Goal: Task Accomplishment & Management: Use online tool/utility

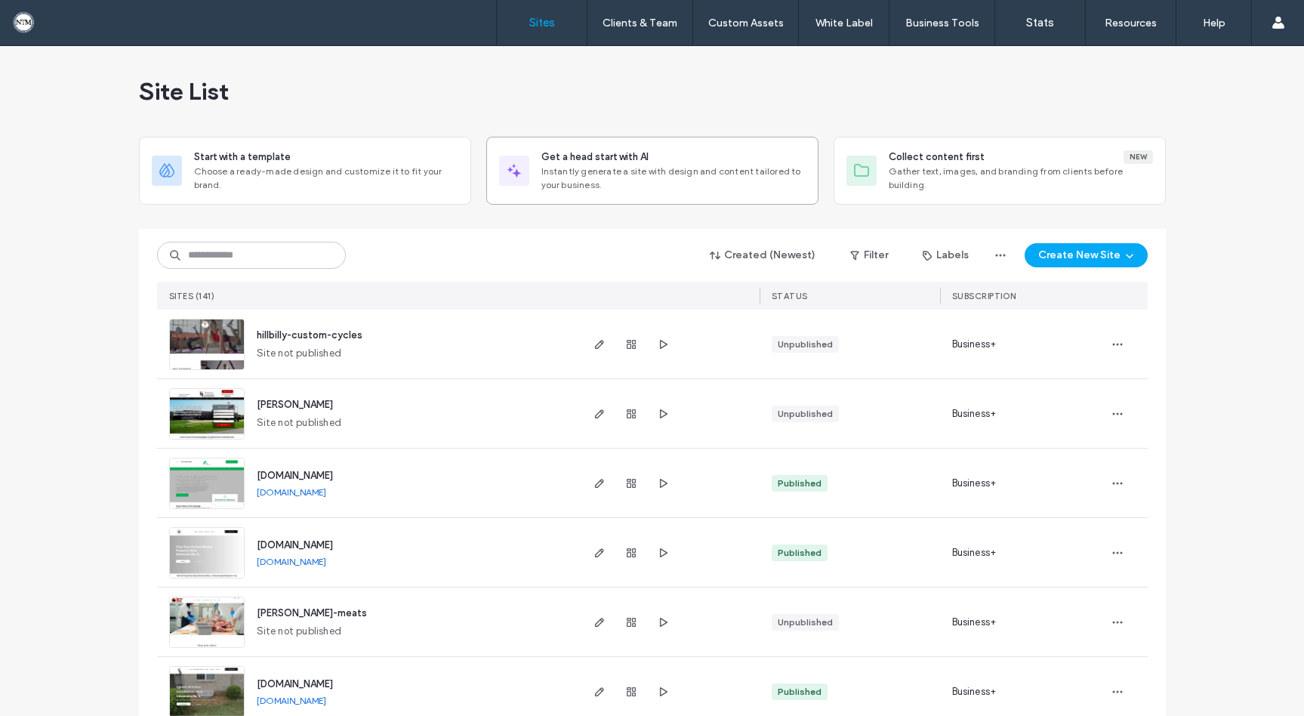
click at [677, 171] on span "Instantly generate a site with design and content tailored to your business." at bounding box center [673, 178] width 264 height 27
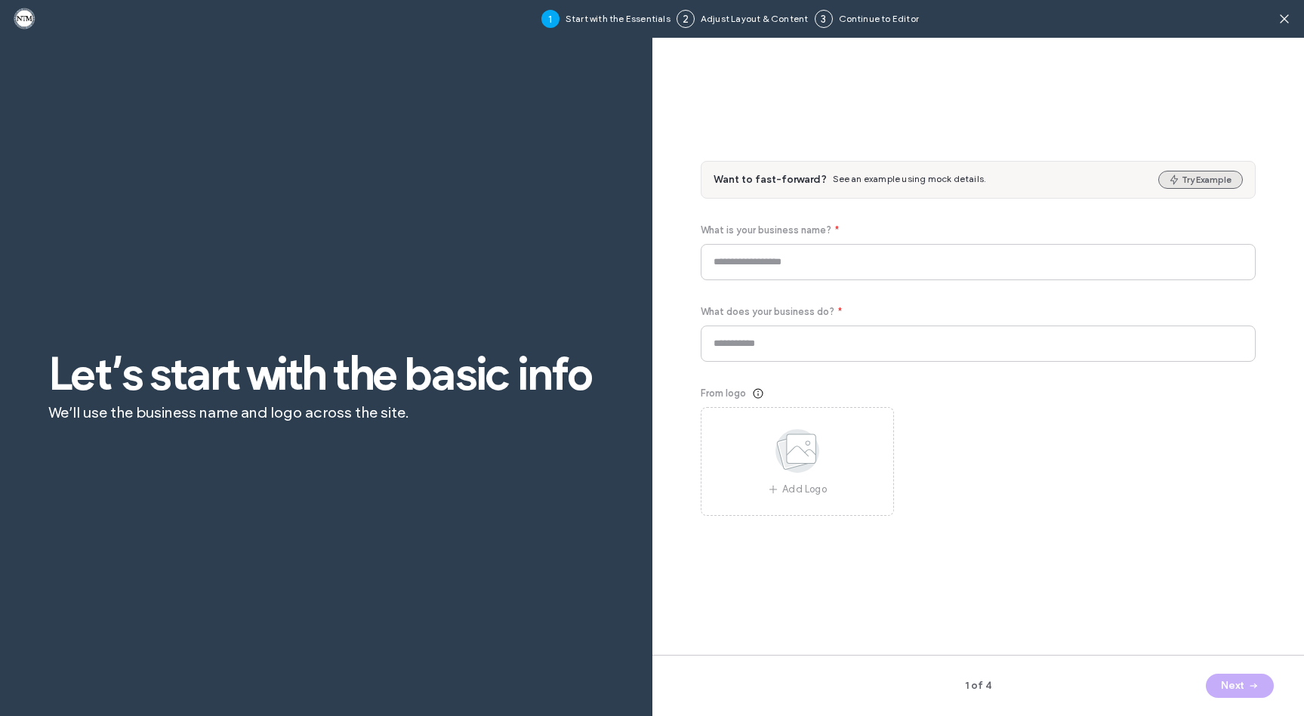
click at [1194, 179] on button "Try Example" at bounding box center [1200, 180] width 85 height 18
type input "*******"
type input "**********"
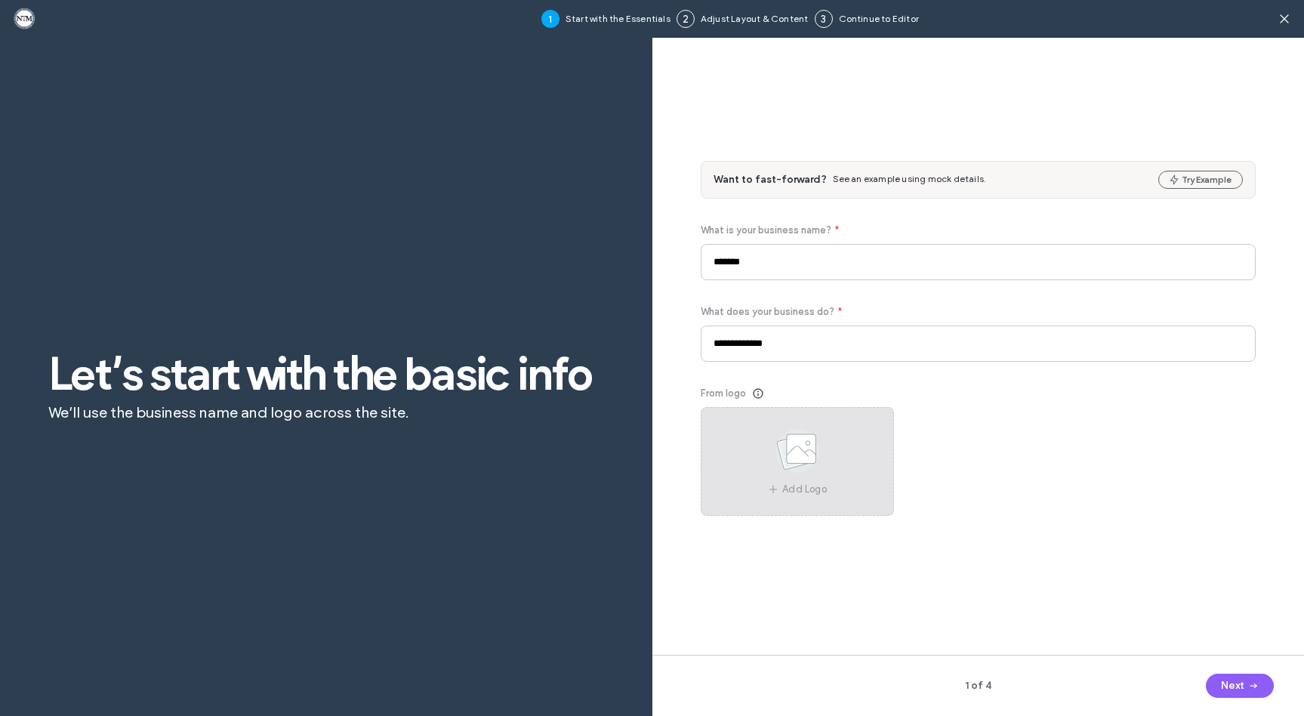
click at [825, 454] on icon at bounding box center [798, 451] width 76 height 50
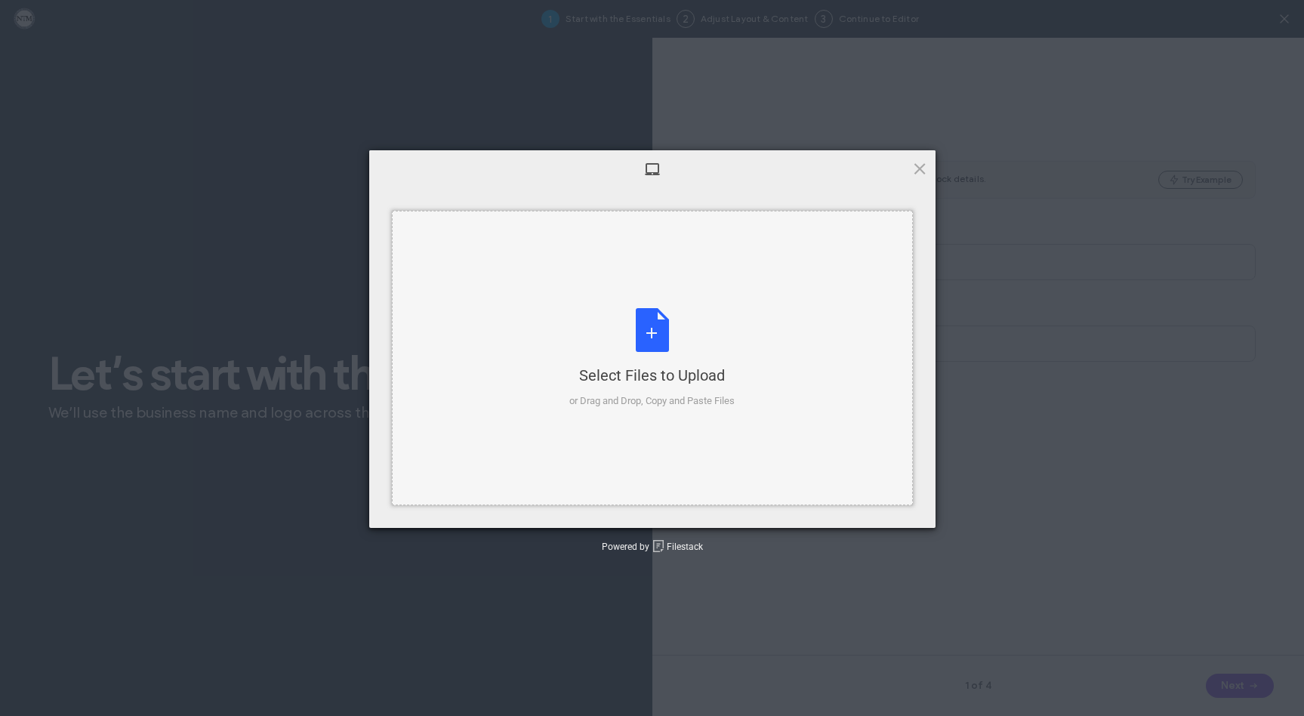
click at [652, 341] on div "Select Files to Upload or Drag and Drop, Copy and Paste Files" at bounding box center [651, 358] width 165 height 100
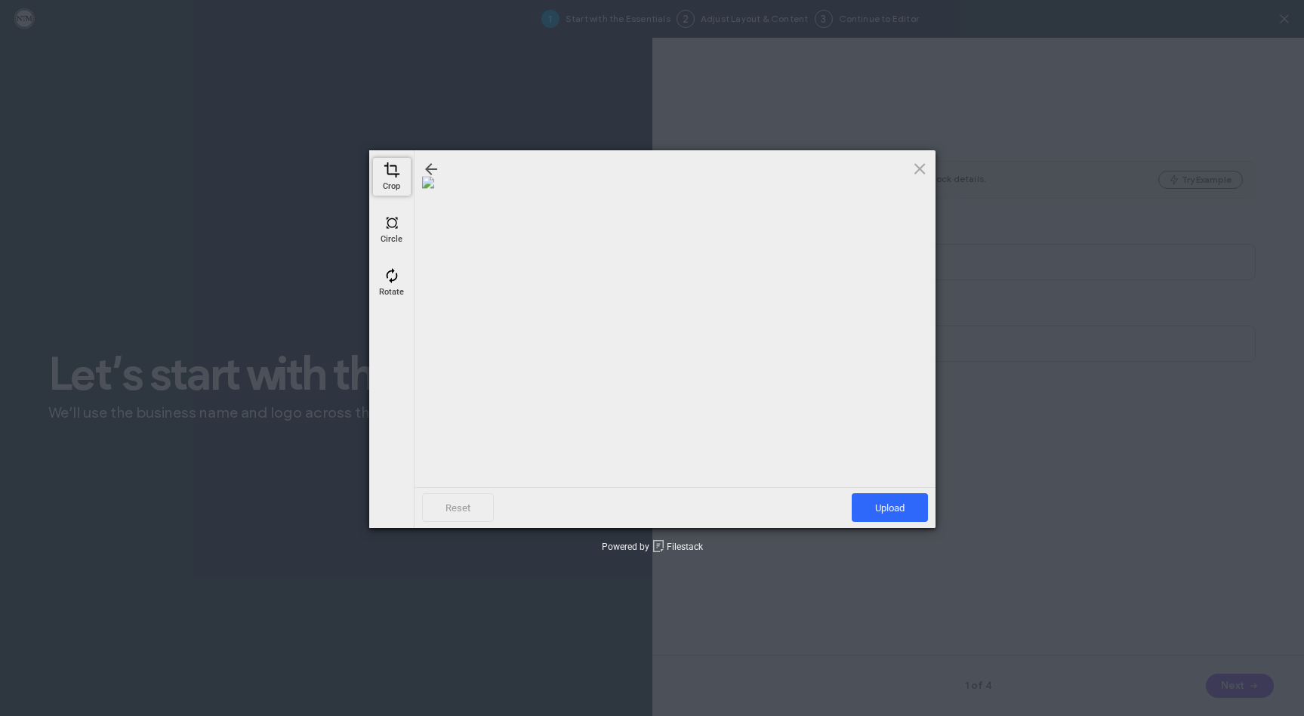
click at [385, 174] on span at bounding box center [392, 170] width 17 height 17
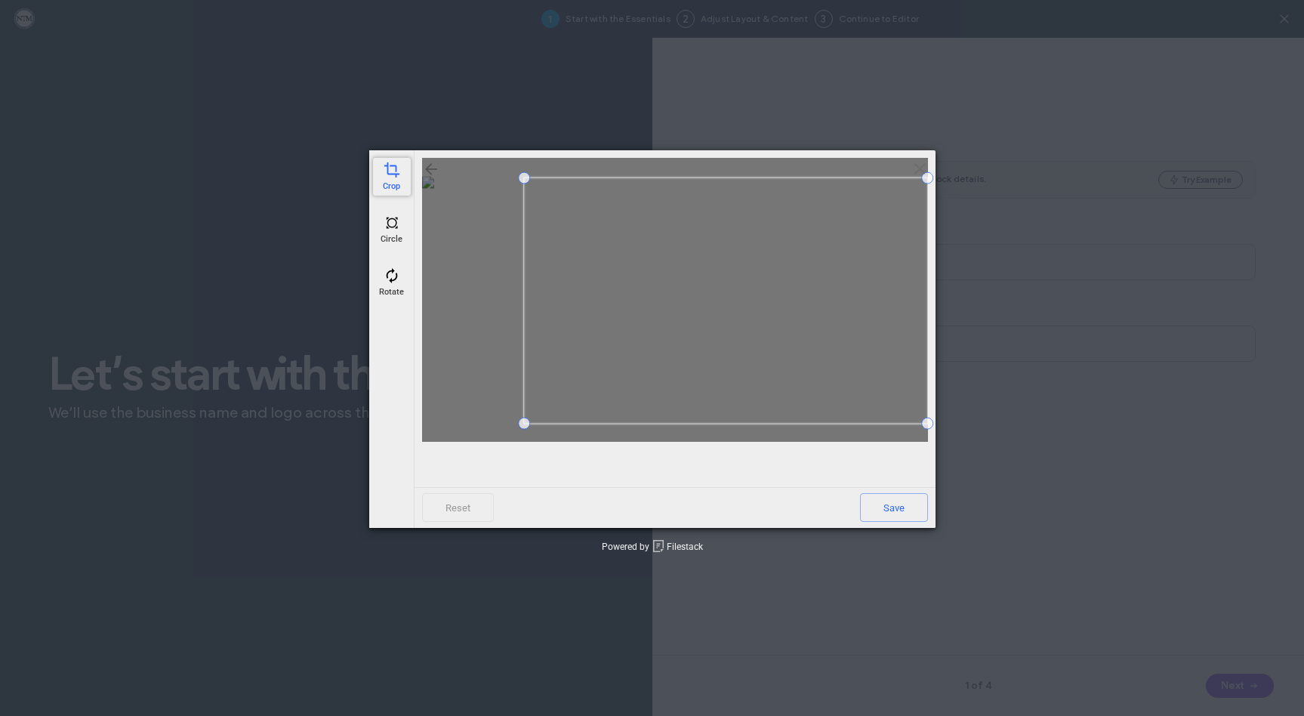
click at [525, 180] on span at bounding box center [524, 178] width 12 height 12
click at [808, 425] on span at bounding box center [812, 424] width 12 height 12
click at [899, 505] on span "Save" at bounding box center [894, 507] width 68 height 29
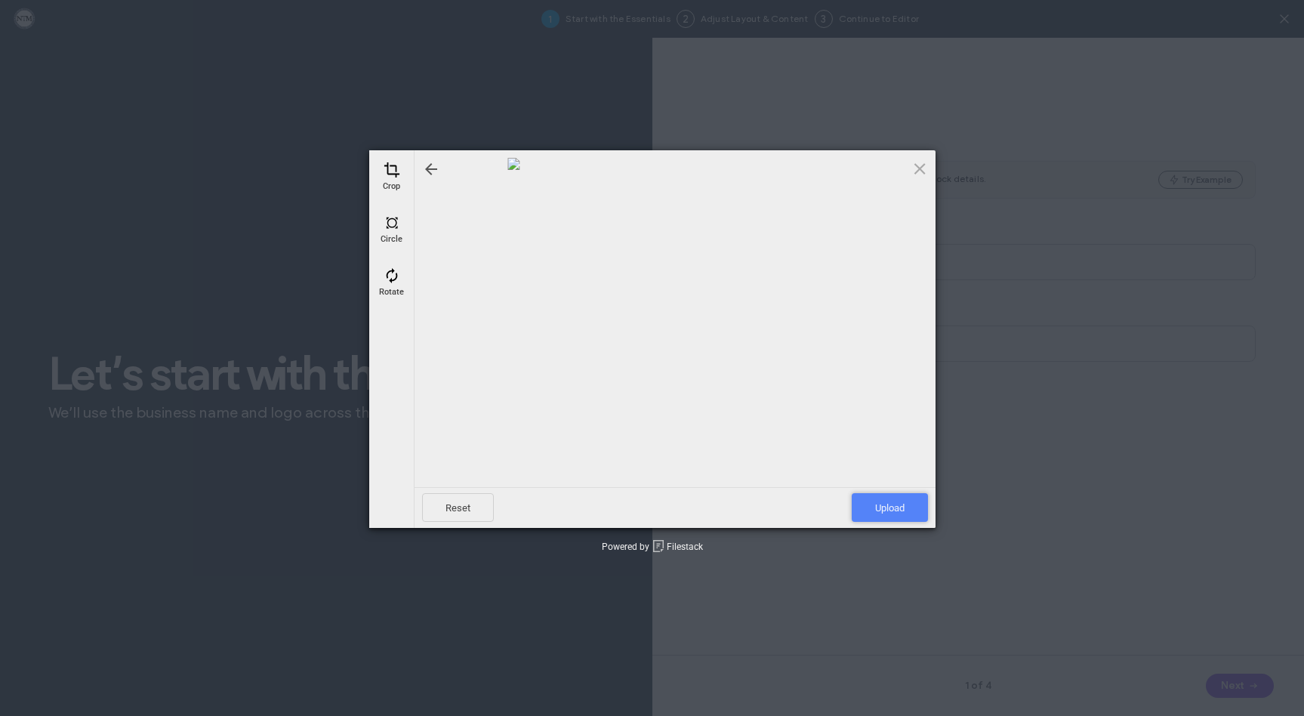
click at [888, 505] on span "Upload" at bounding box center [890, 507] width 76 height 29
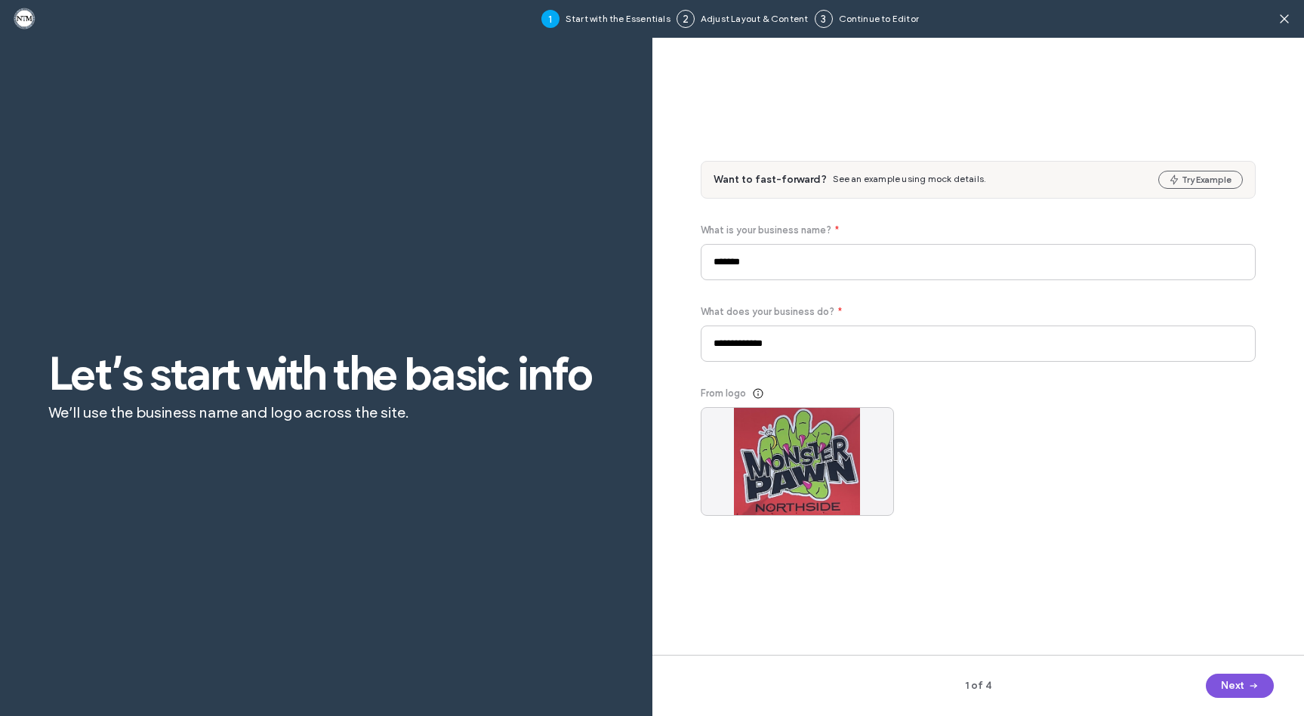
click at [1245, 679] on span "button" at bounding box center [1251, 685] width 15 height 23
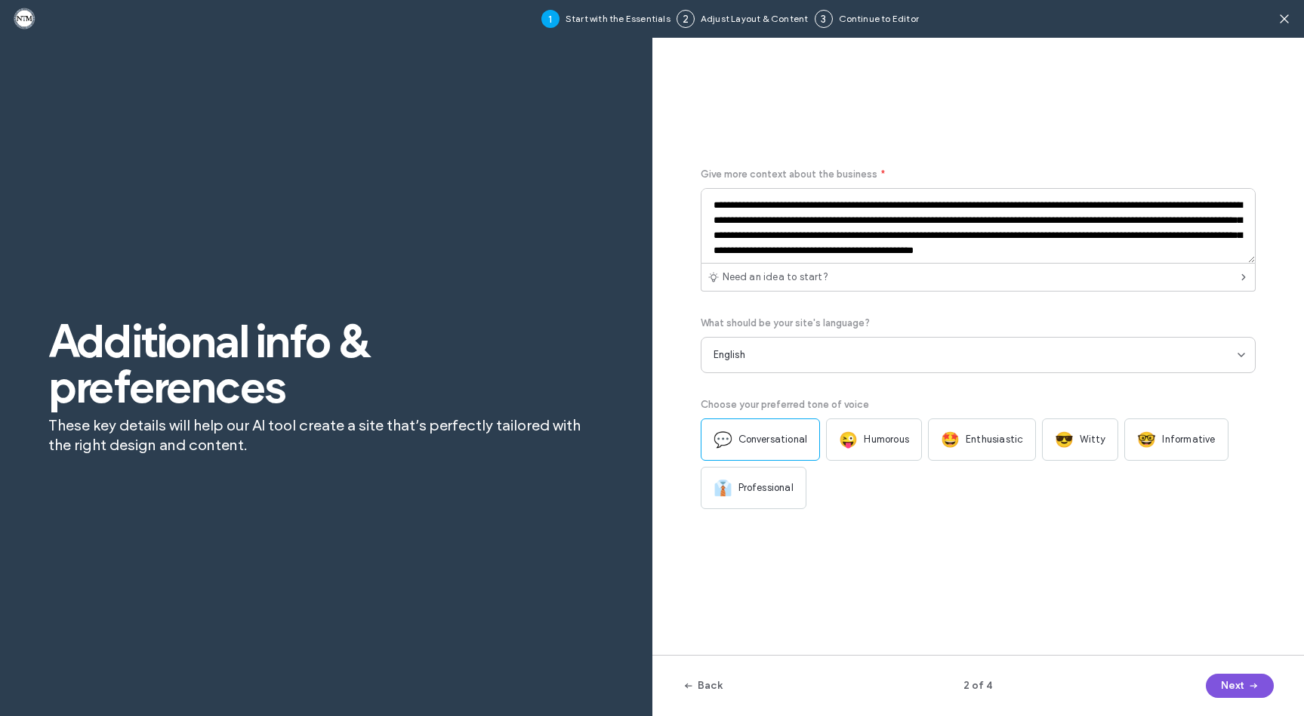
click at [1240, 685] on button "Next" at bounding box center [1240, 686] width 68 height 24
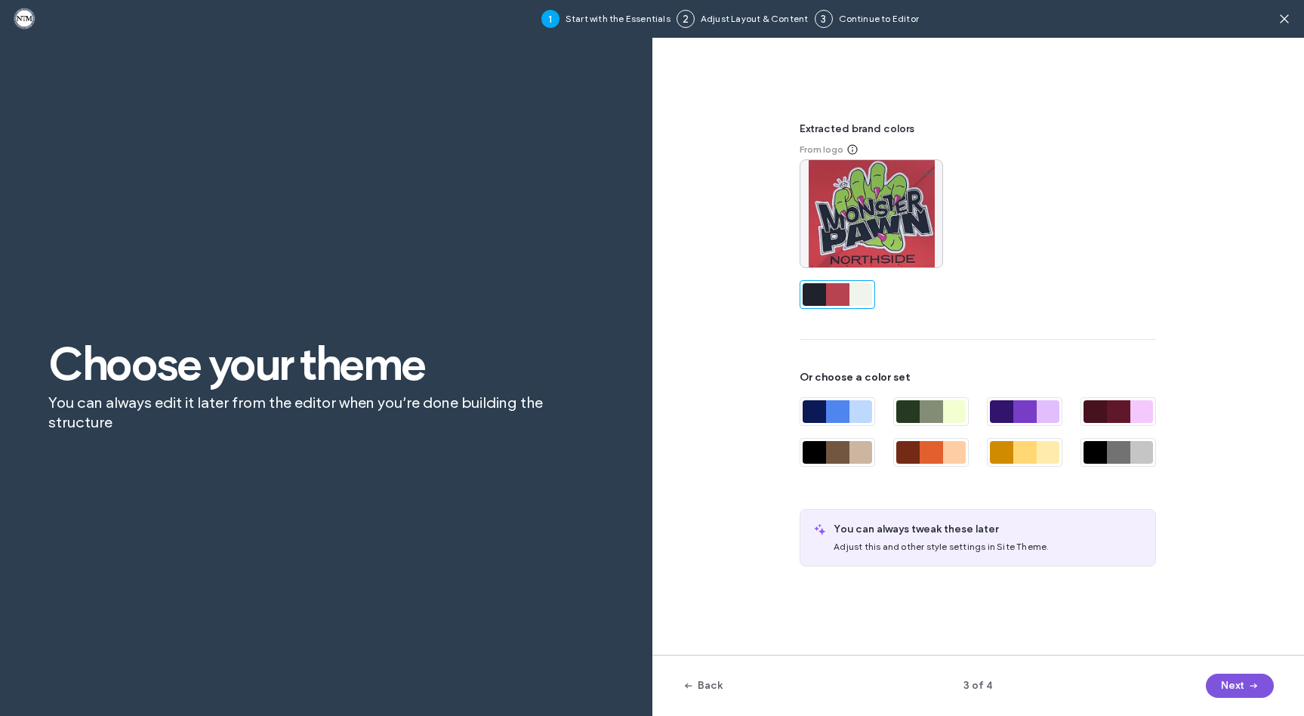
click at [1232, 682] on button "Next" at bounding box center [1240, 686] width 68 height 24
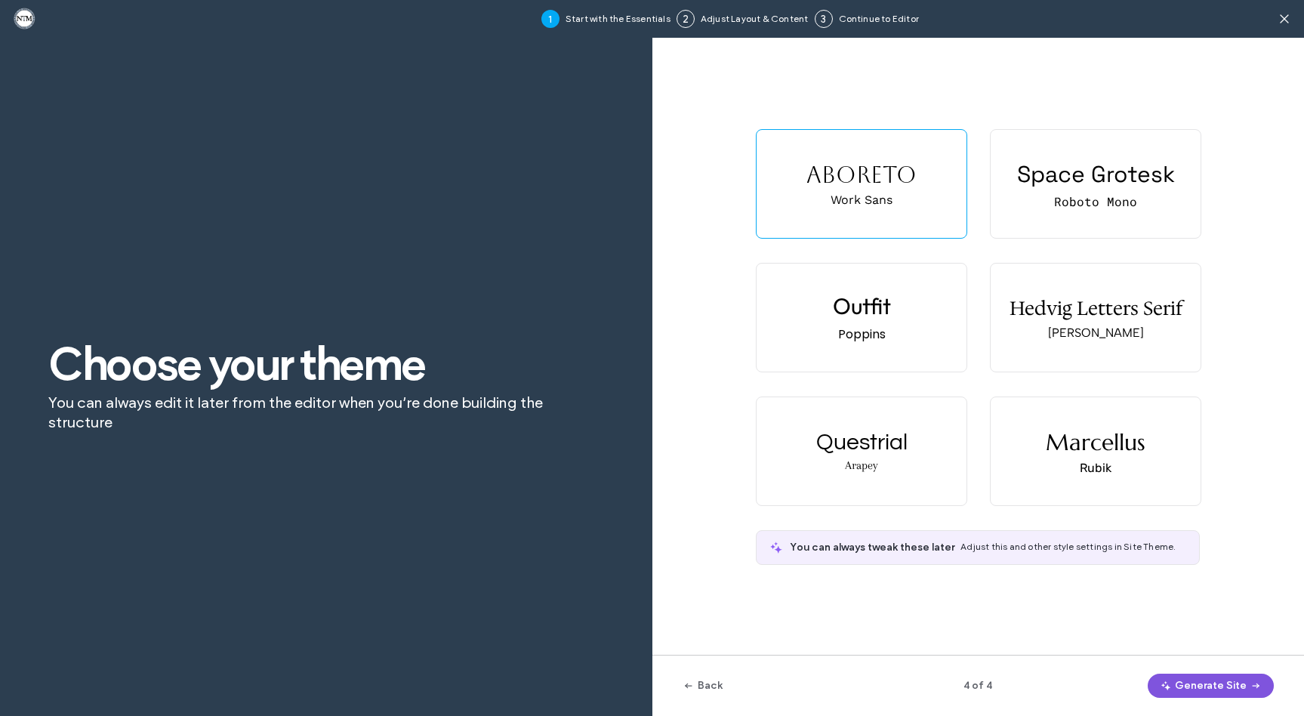
click at [1216, 680] on button "Generate Site" at bounding box center [1211, 686] width 126 height 24
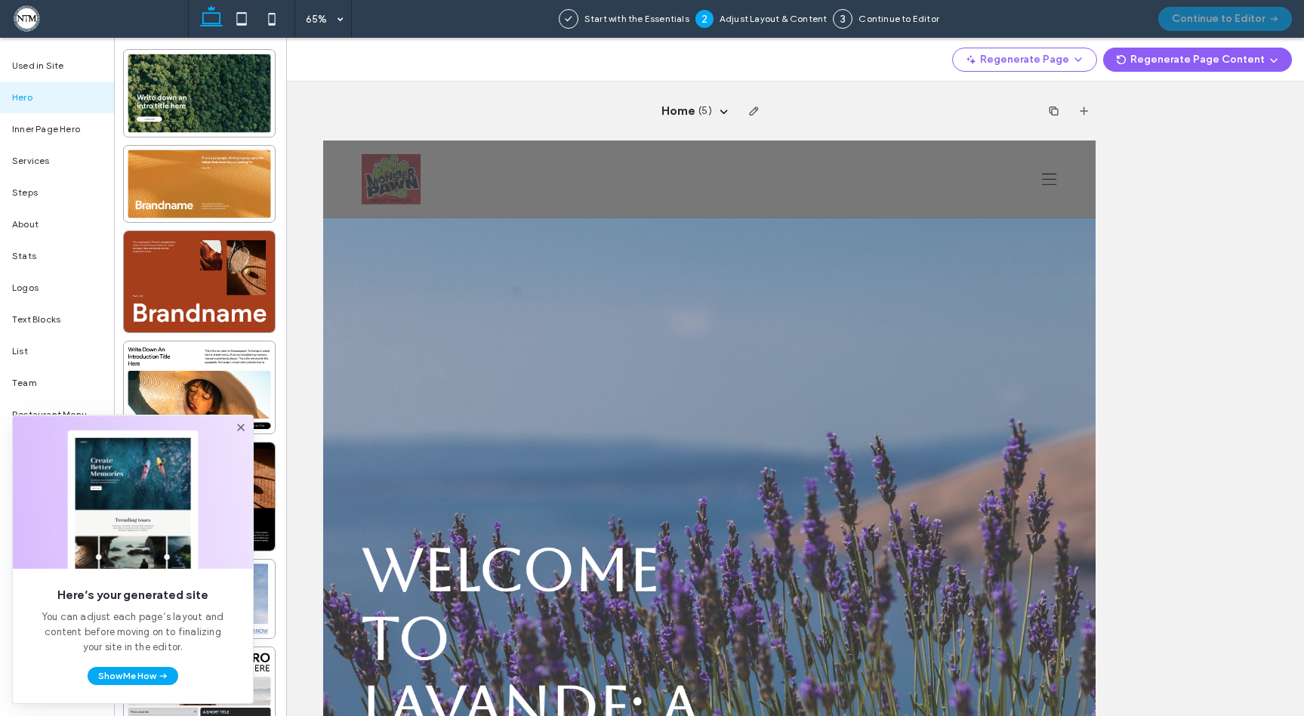
click at [239, 425] on use at bounding box center [241, 428] width 8 height 8
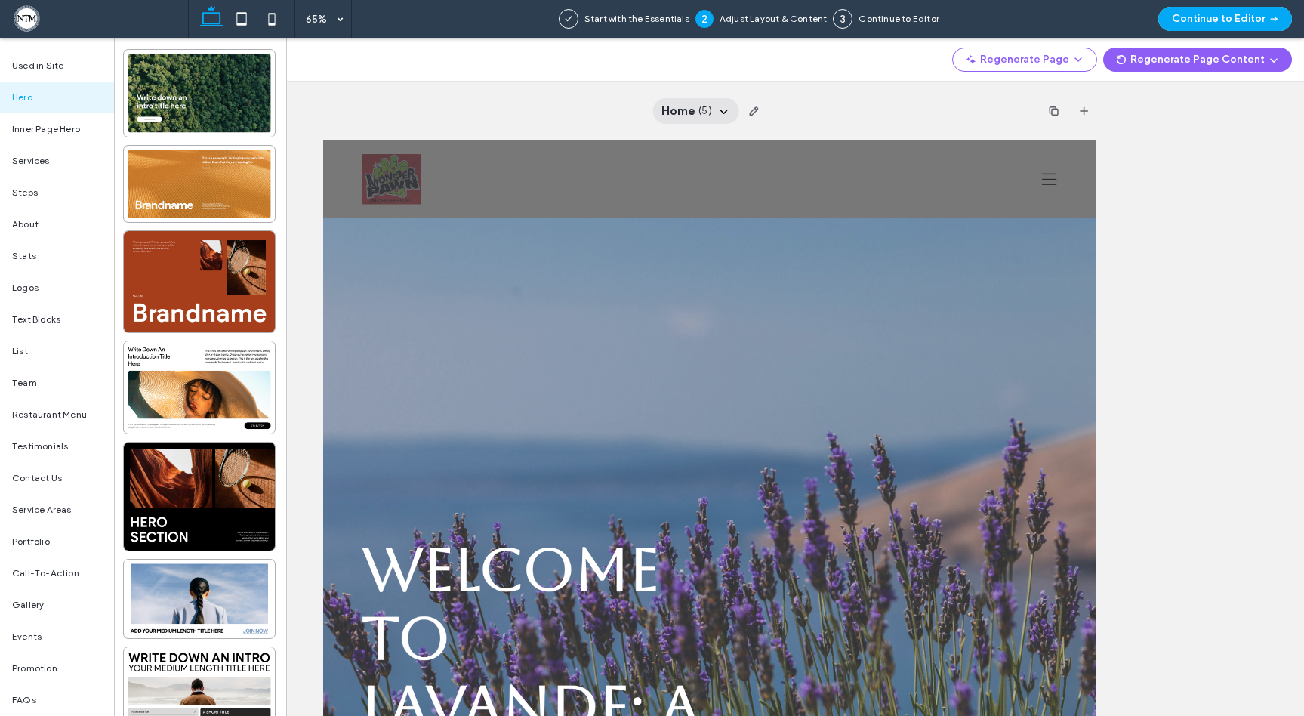
click at [718, 109] on icon at bounding box center [724, 111] width 12 height 12
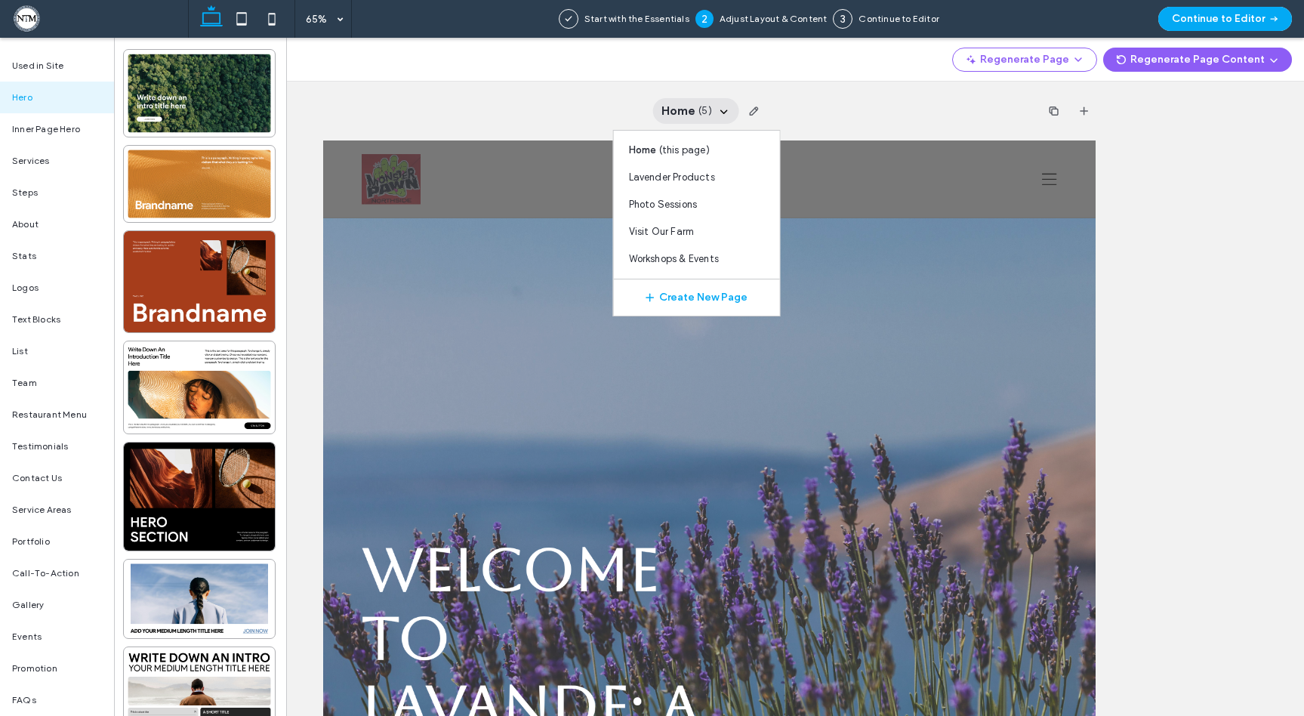
click at [1175, 196] on div "Home ( 5 ) Home ( this page ) Lavender Products Photo Sessions Visit Our Farm W…" at bounding box center [709, 377] width 1189 height 678
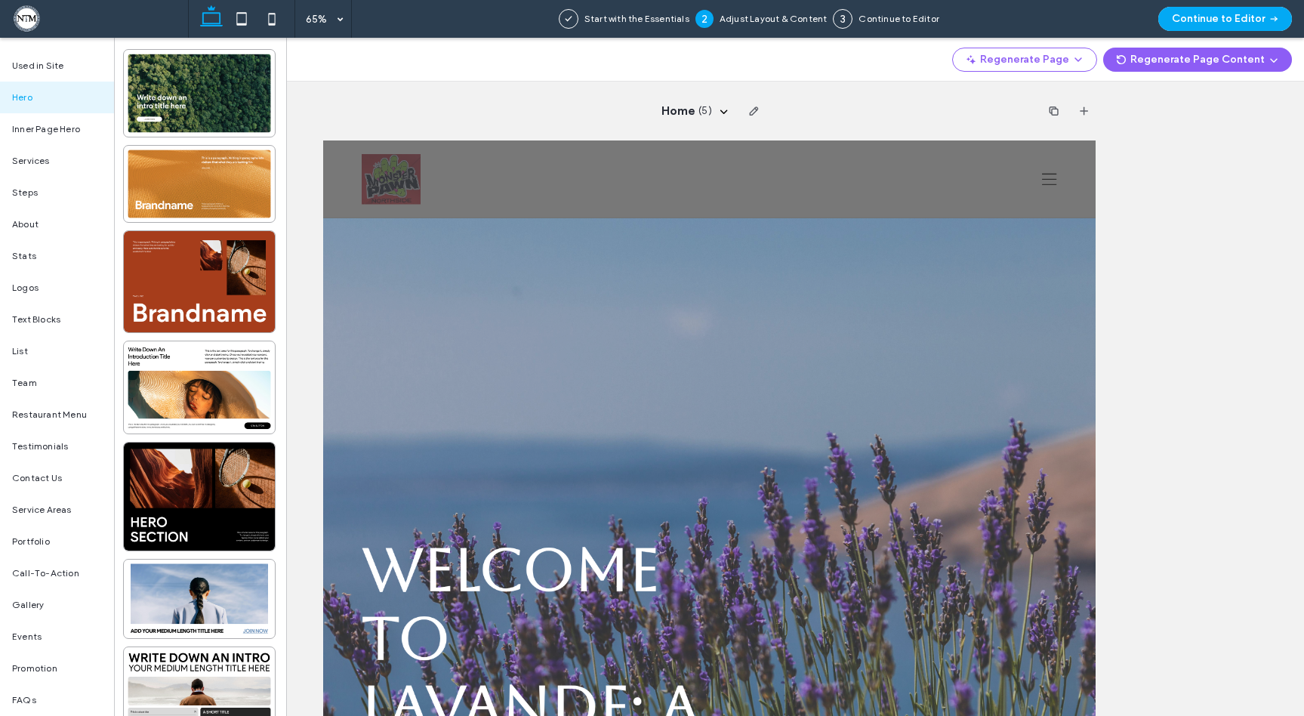
click at [1201, 173] on div "Home ( 5 )" at bounding box center [709, 377] width 1189 height 678
click at [1251, 22] on button "Continue to Editor" at bounding box center [1225, 19] width 134 height 24
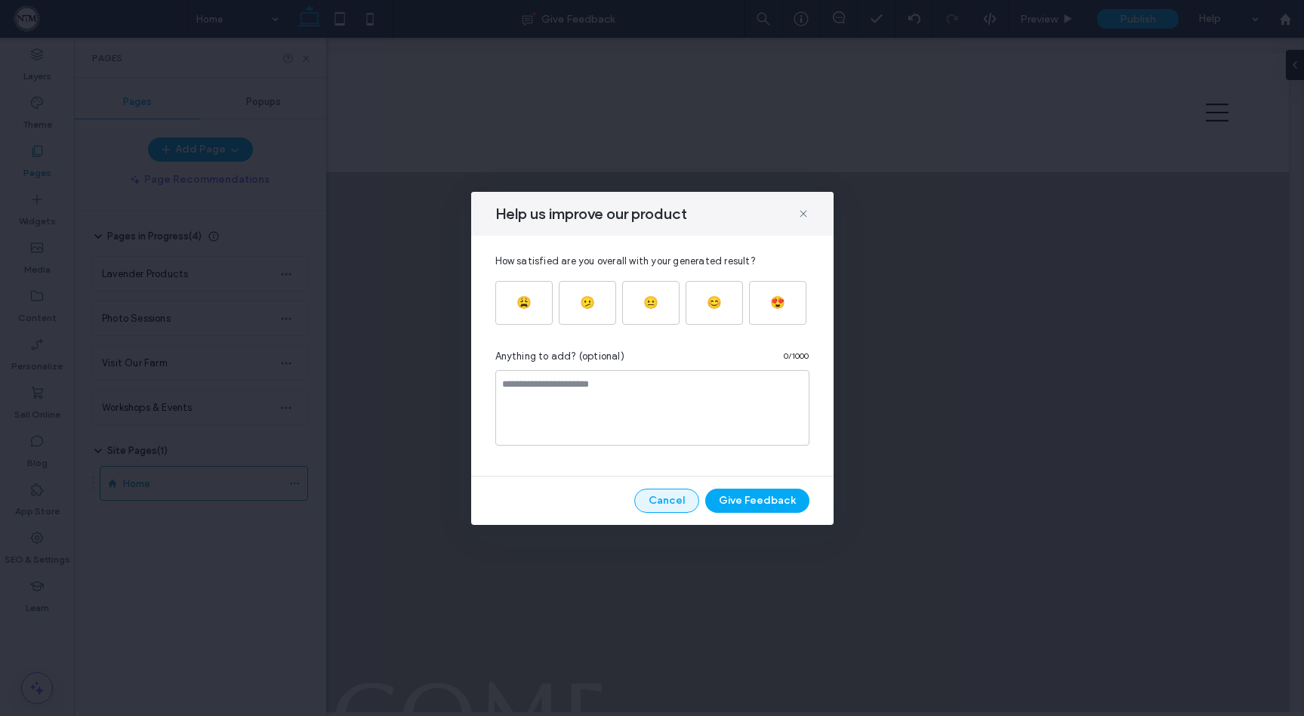
click at [668, 501] on button "Cancel" at bounding box center [666, 501] width 65 height 24
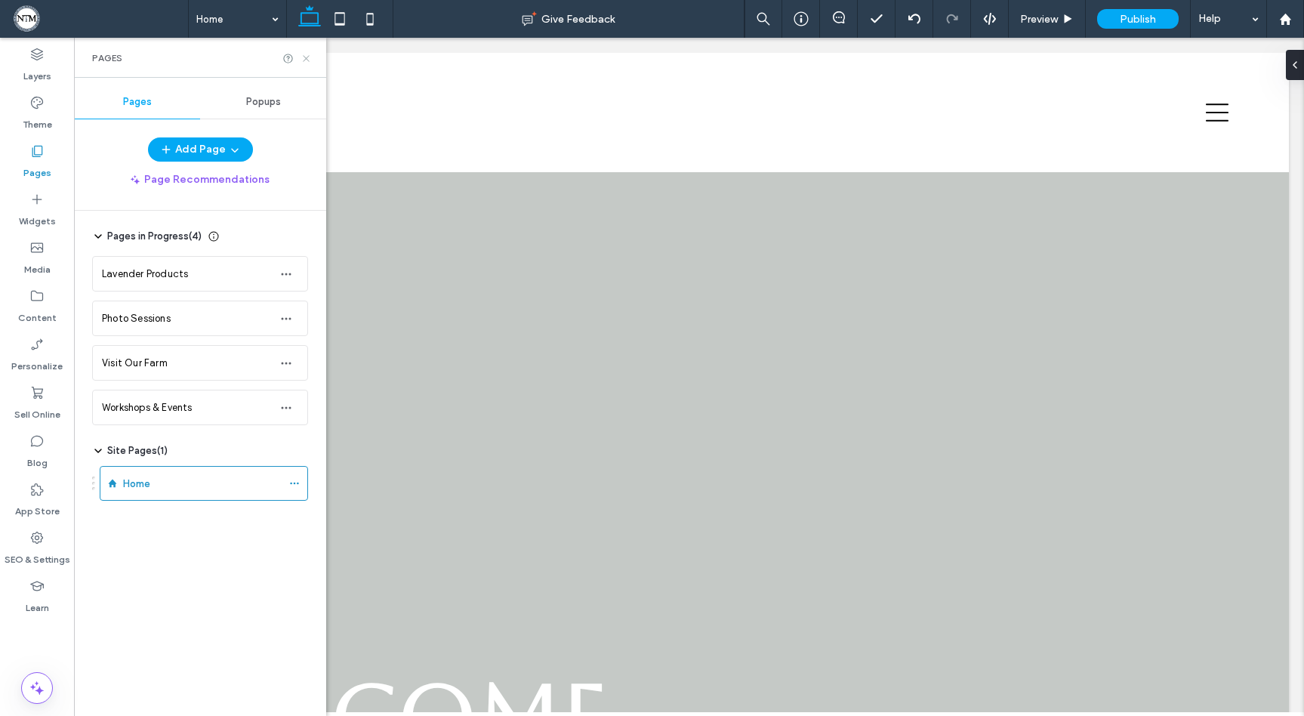
drag, startPoint x: 308, startPoint y: 59, endPoint x: 239, endPoint y: 22, distance: 78.7
click at [308, 59] on icon at bounding box center [306, 58] width 11 height 11
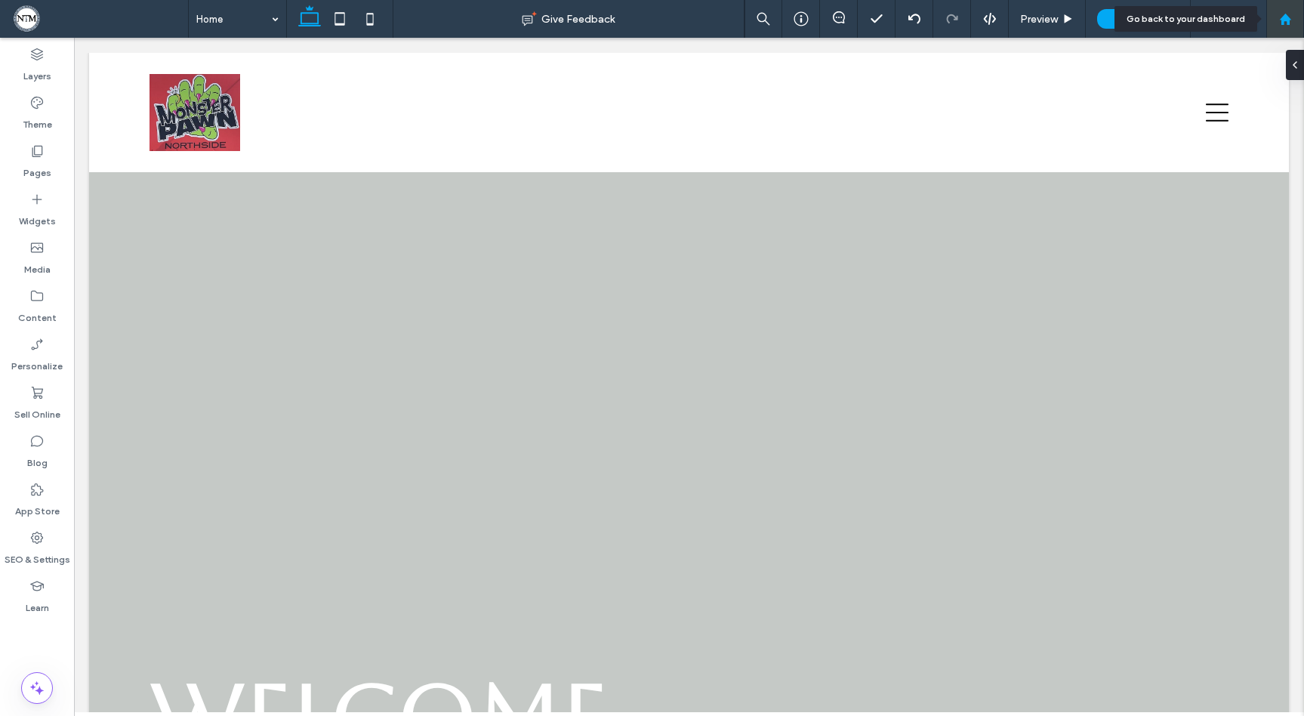
click at [1297, 22] on div at bounding box center [1285, 19] width 36 height 13
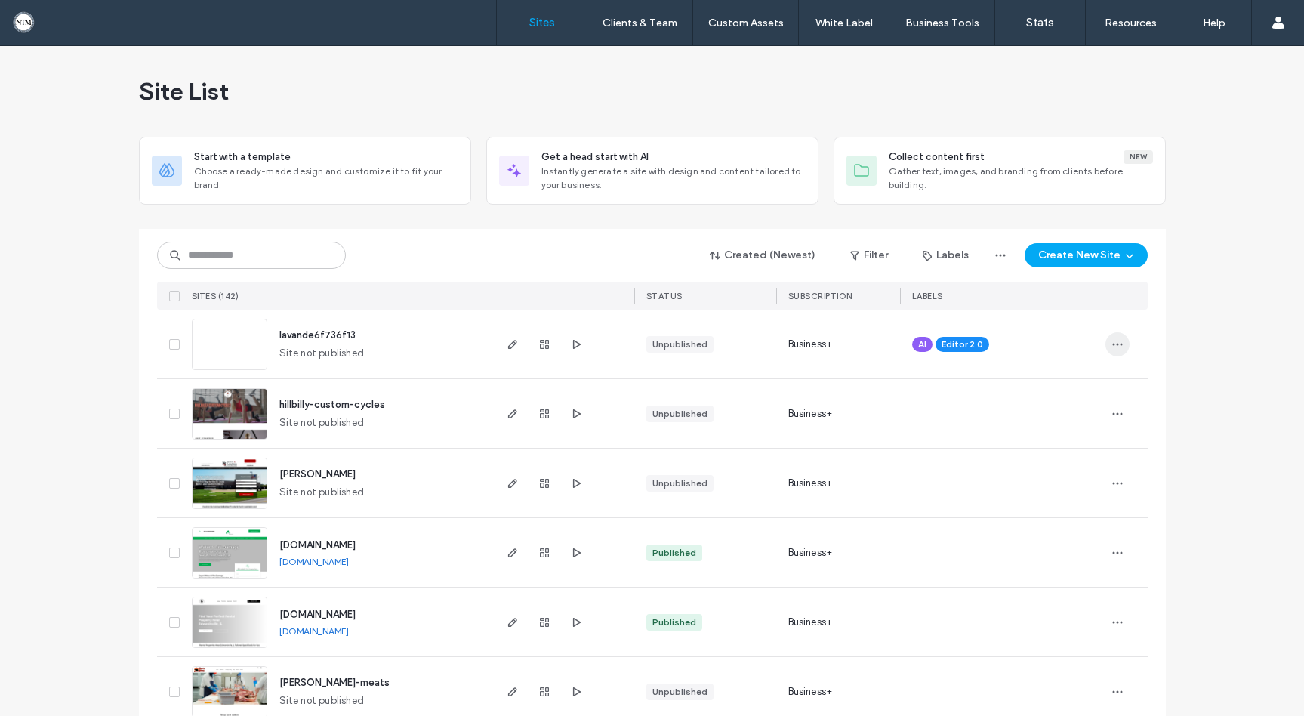
click at [1116, 345] on icon "button" at bounding box center [1118, 344] width 12 height 12
click at [1051, 536] on span "Delete Site" at bounding box center [1043, 536] width 51 height 15
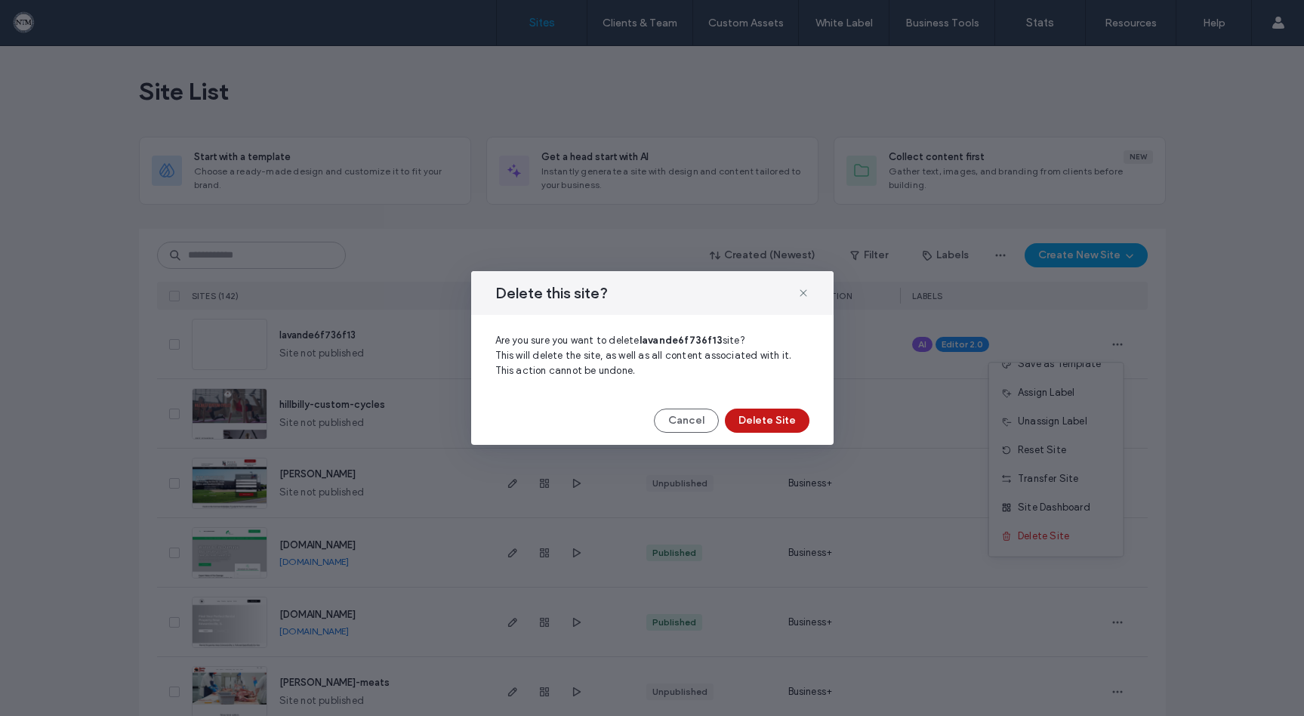
click at [785, 424] on button "Delete Site" at bounding box center [767, 421] width 85 height 24
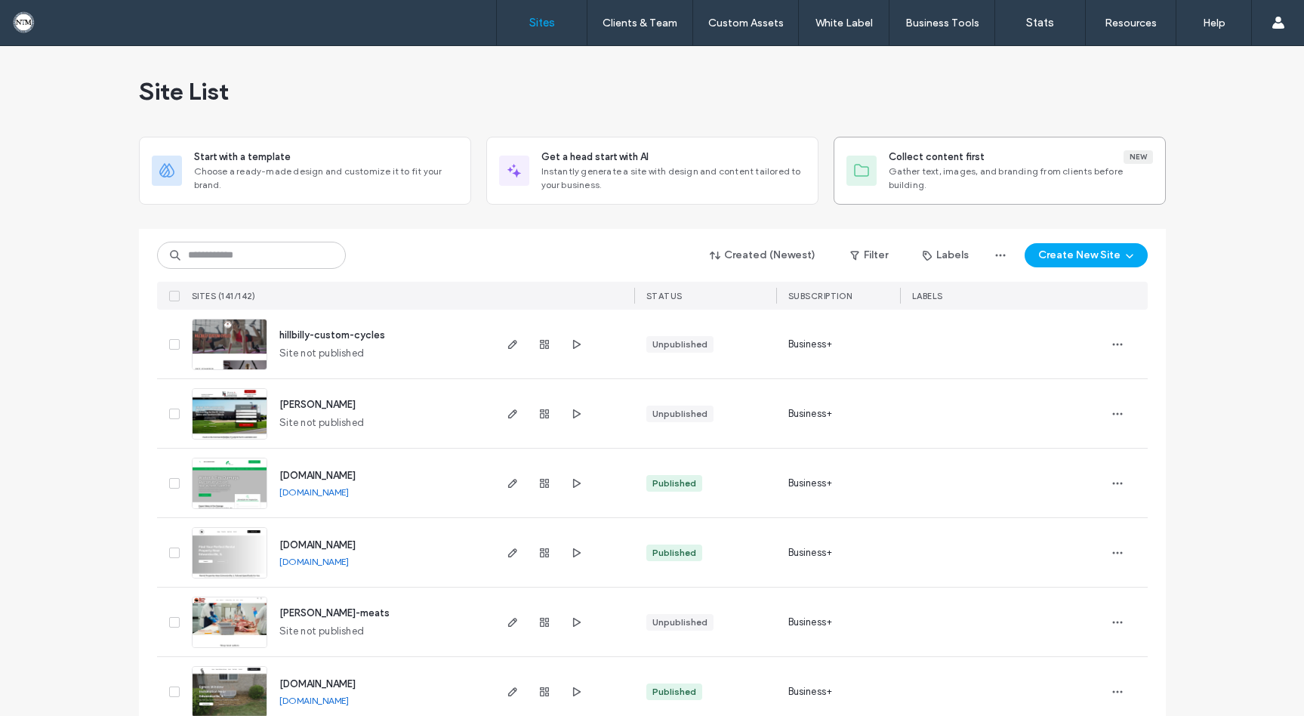
click at [1044, 168] on span "Gather text, images, and branding from clients before building." at bounding box center [1021, 178] width 264 height 27
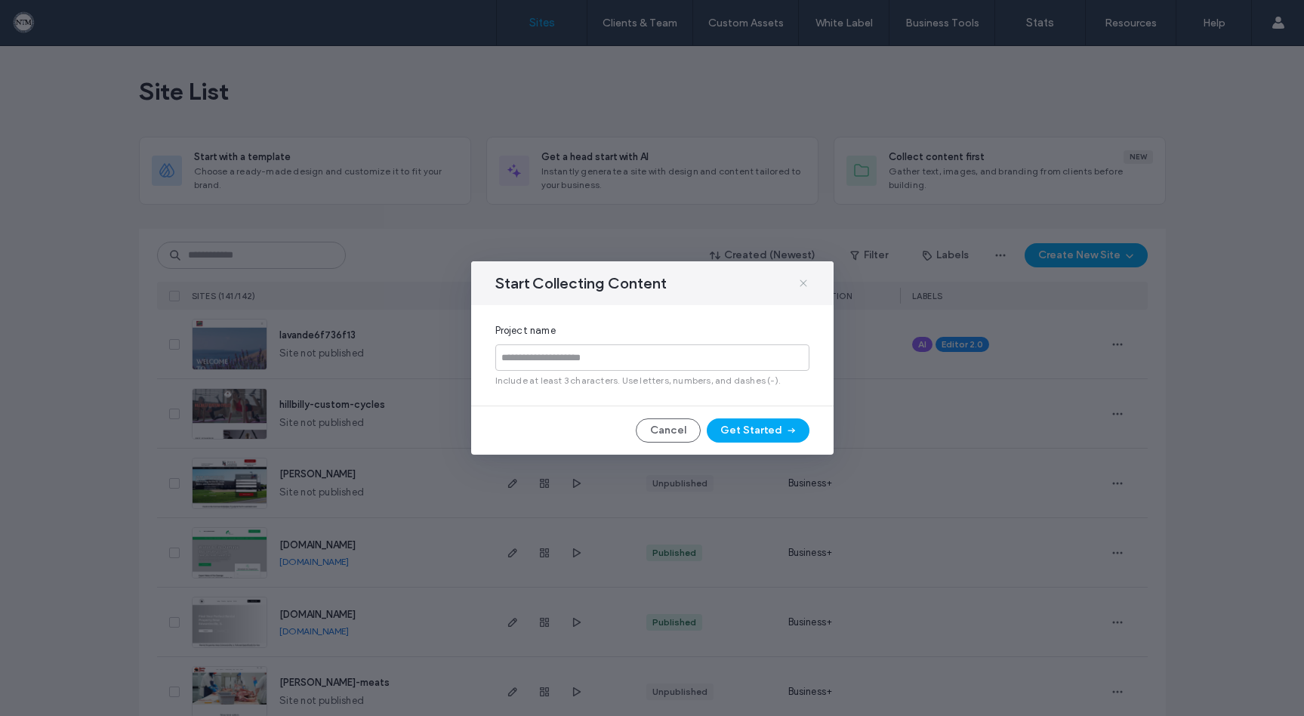
click at [801, 281] on use at bounding box center [803, 282] width 7 height 7
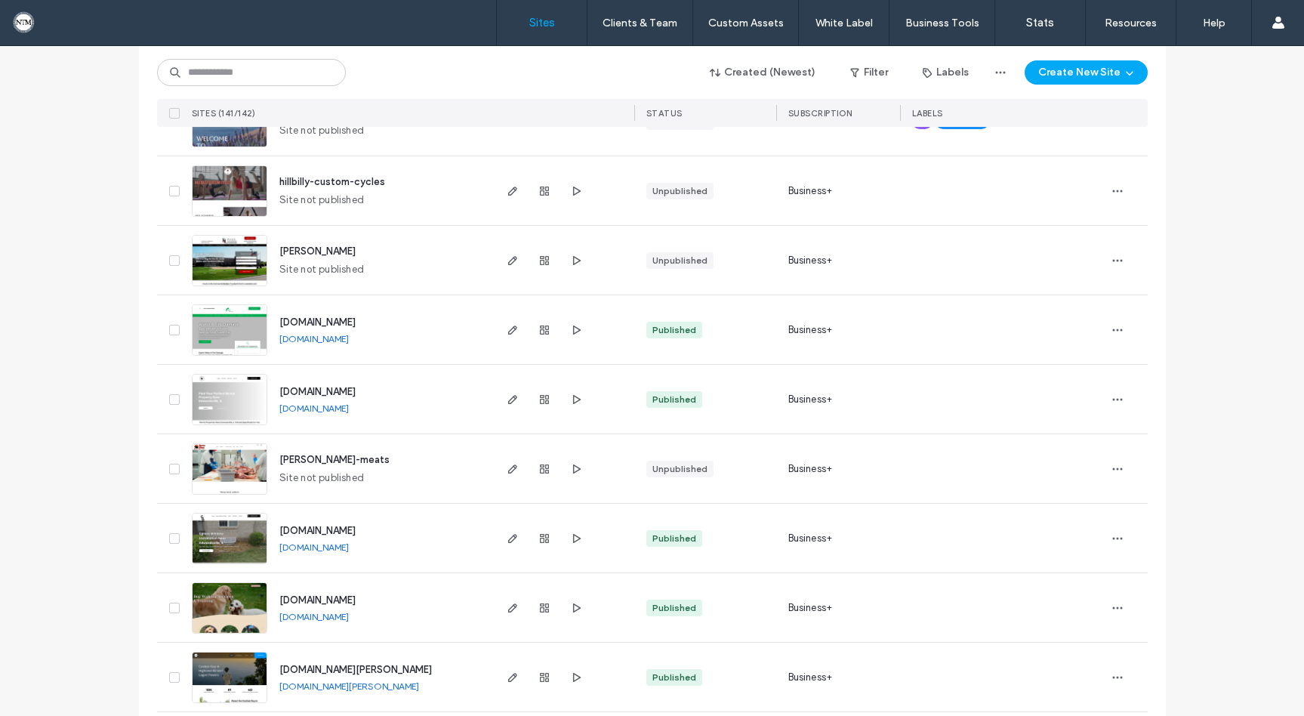
scroll to position [0, 0]
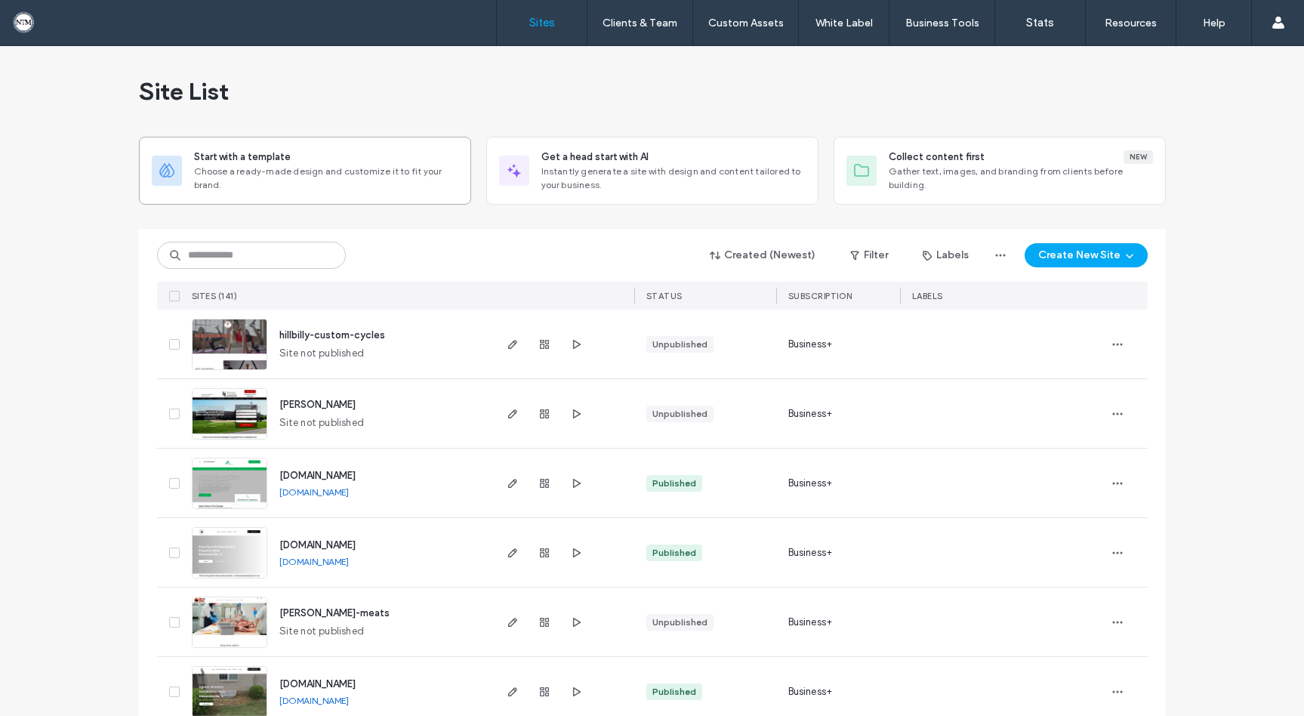
click at [372, 168] on span "Choose a ready-made design and customize it to fit your brand." at bounding box center [326, 178] width 264 height 27
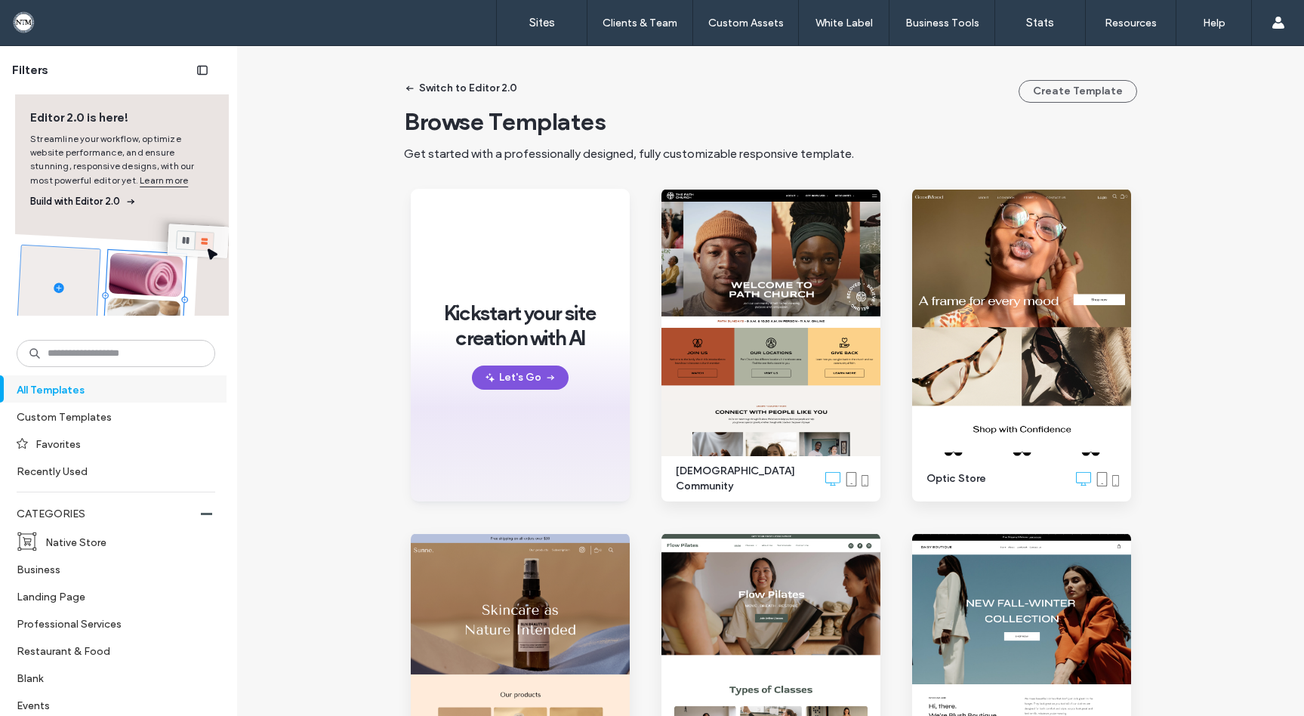
click at [507, 375] on button "Let's Go" at bounding box center [520, 377] width 97 height 24
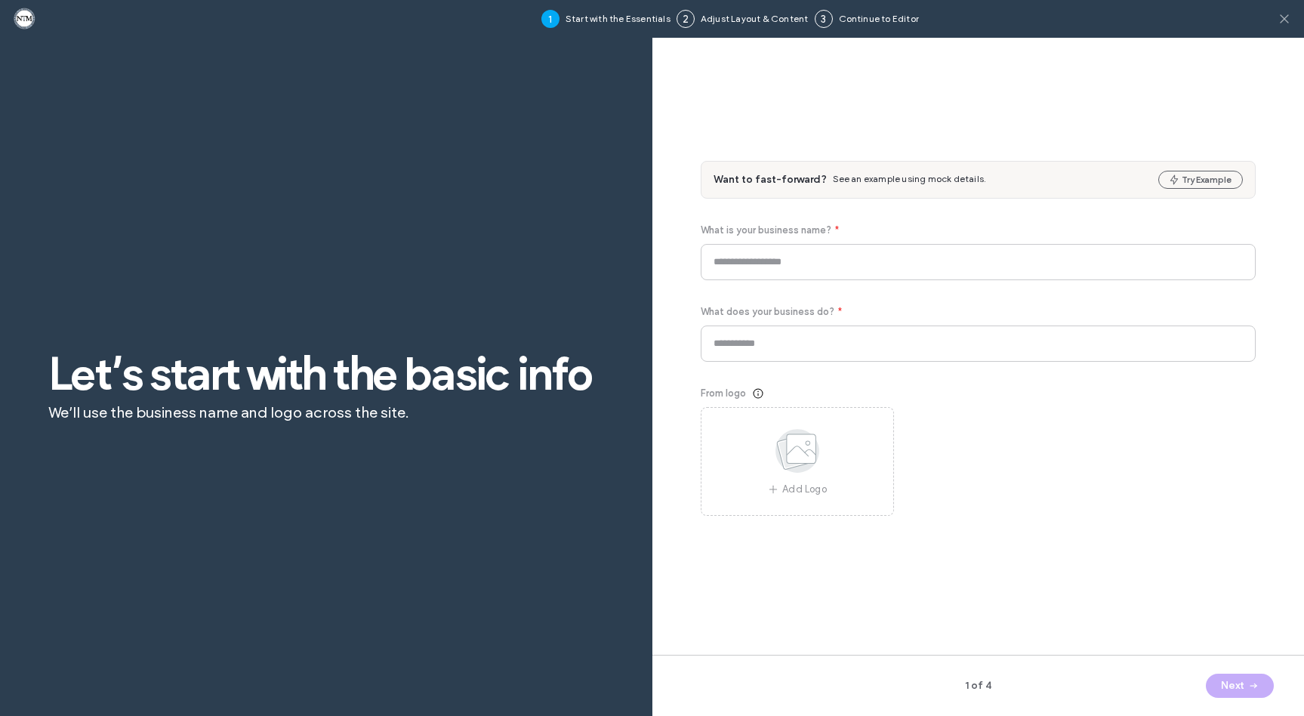
click at [1283, 20] on use at bounding box center [1284, 18] width 8 height 8
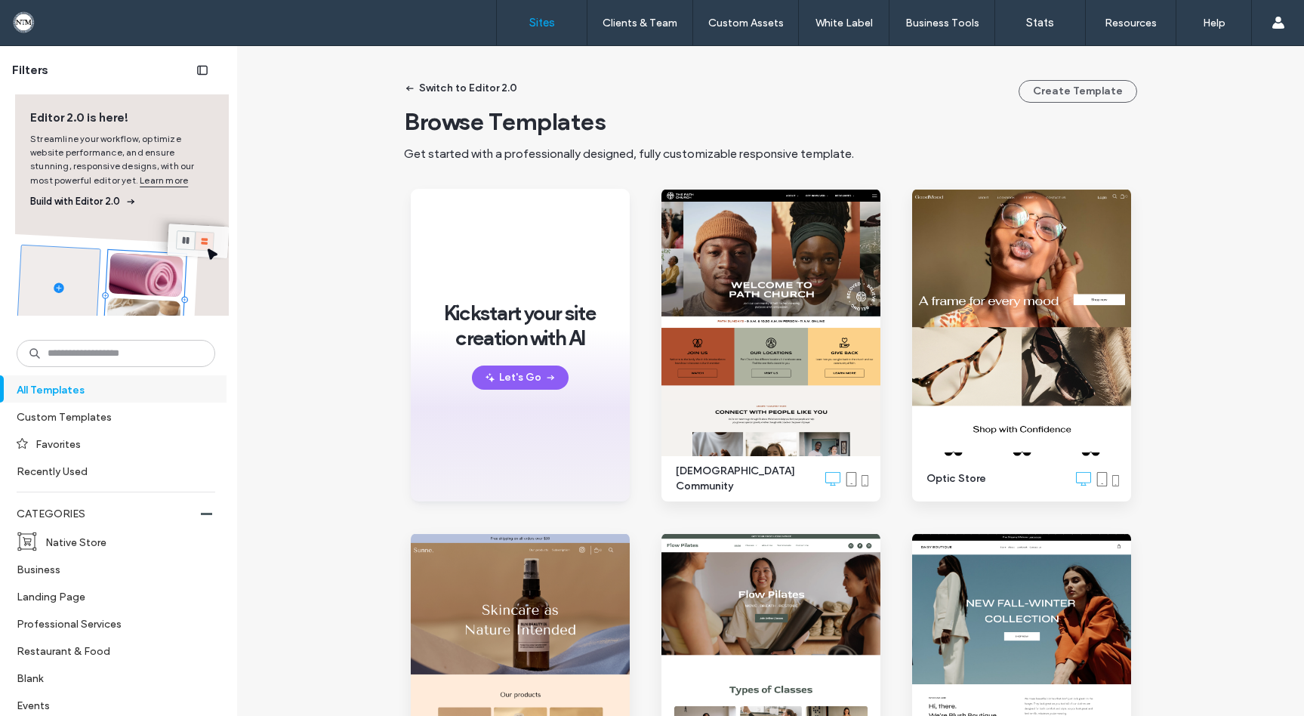
click at [553, 23] on label "Sites" at bounding box center [542, 23] width 26 height 14
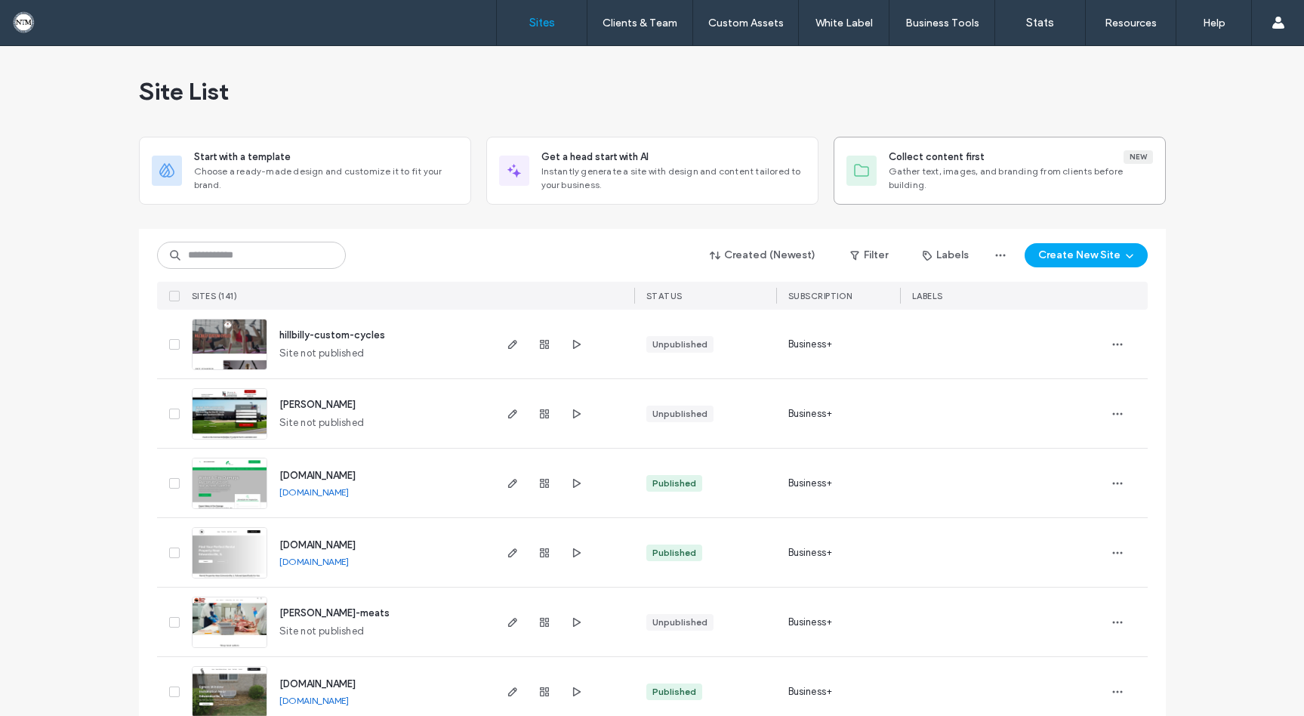
click at [998, 170] on span "Gather text, images, and branding from clients before building." at bounding box center [1021, 178] width 264 height 27
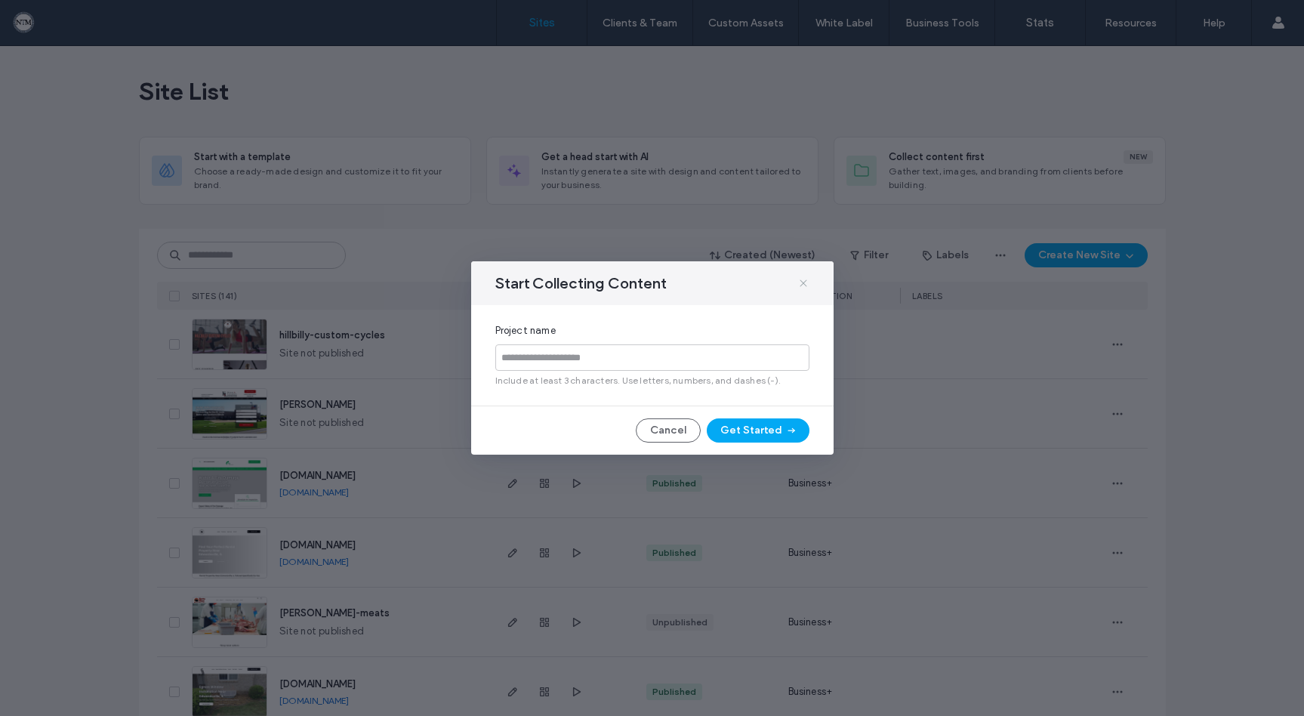
click at [803, 282] on icon at bounding box center [803, 283] width 12 height 12
